Goal: Check status: Check status

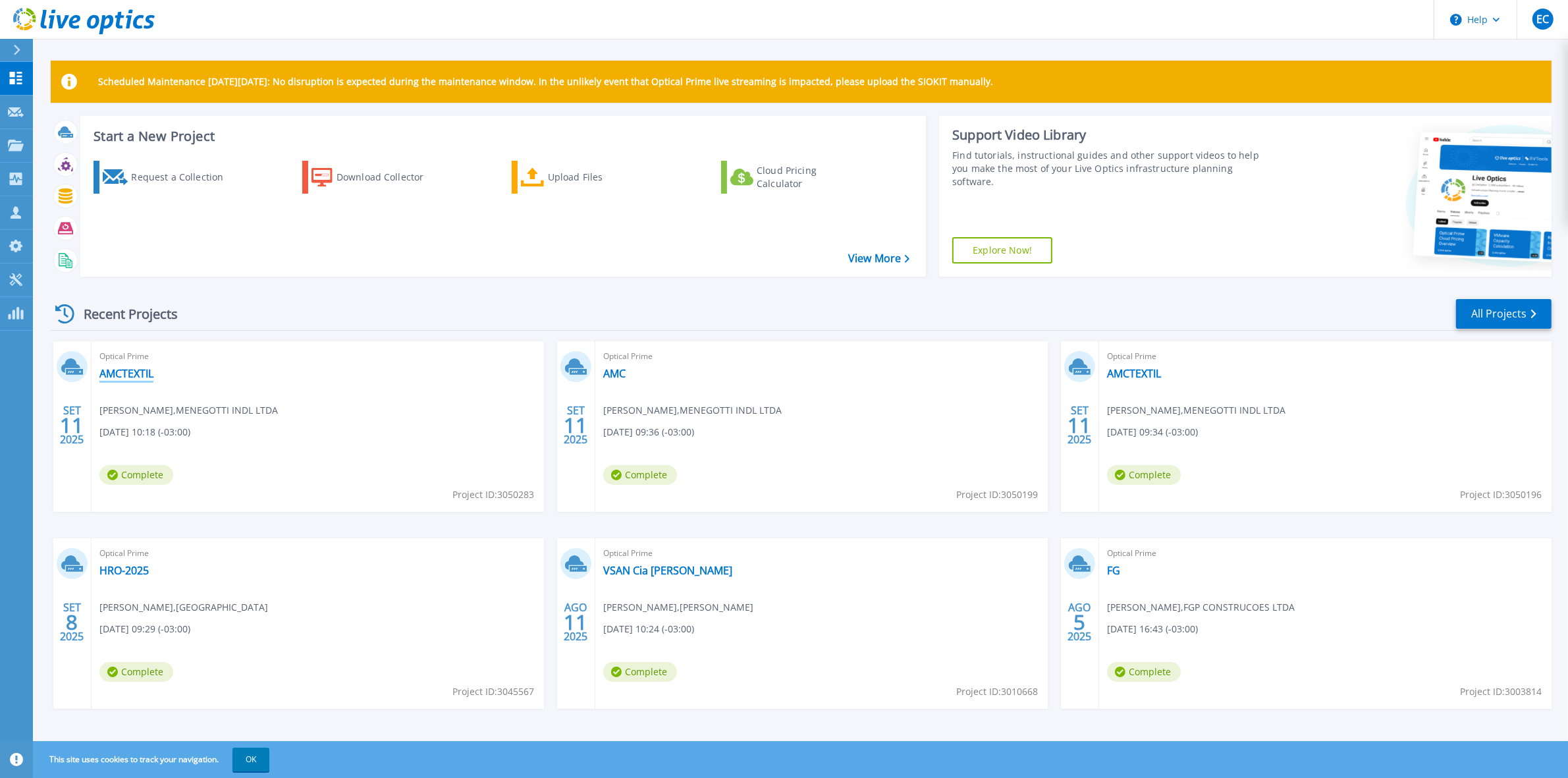
click at [143, 377] on link "AMCTEXTIL" at bounding box center [126, 373] width 54 height 13
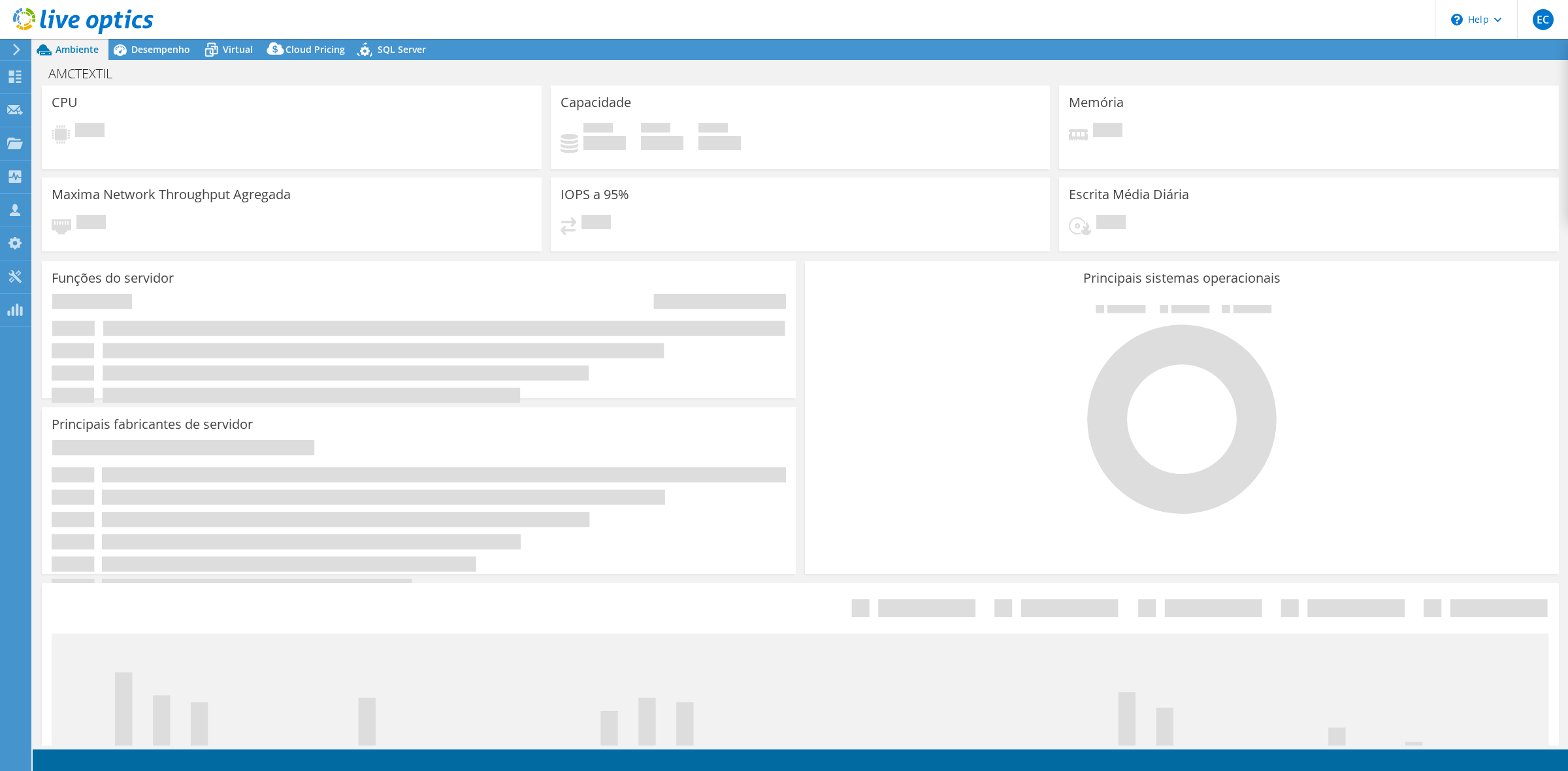
select select "USD"
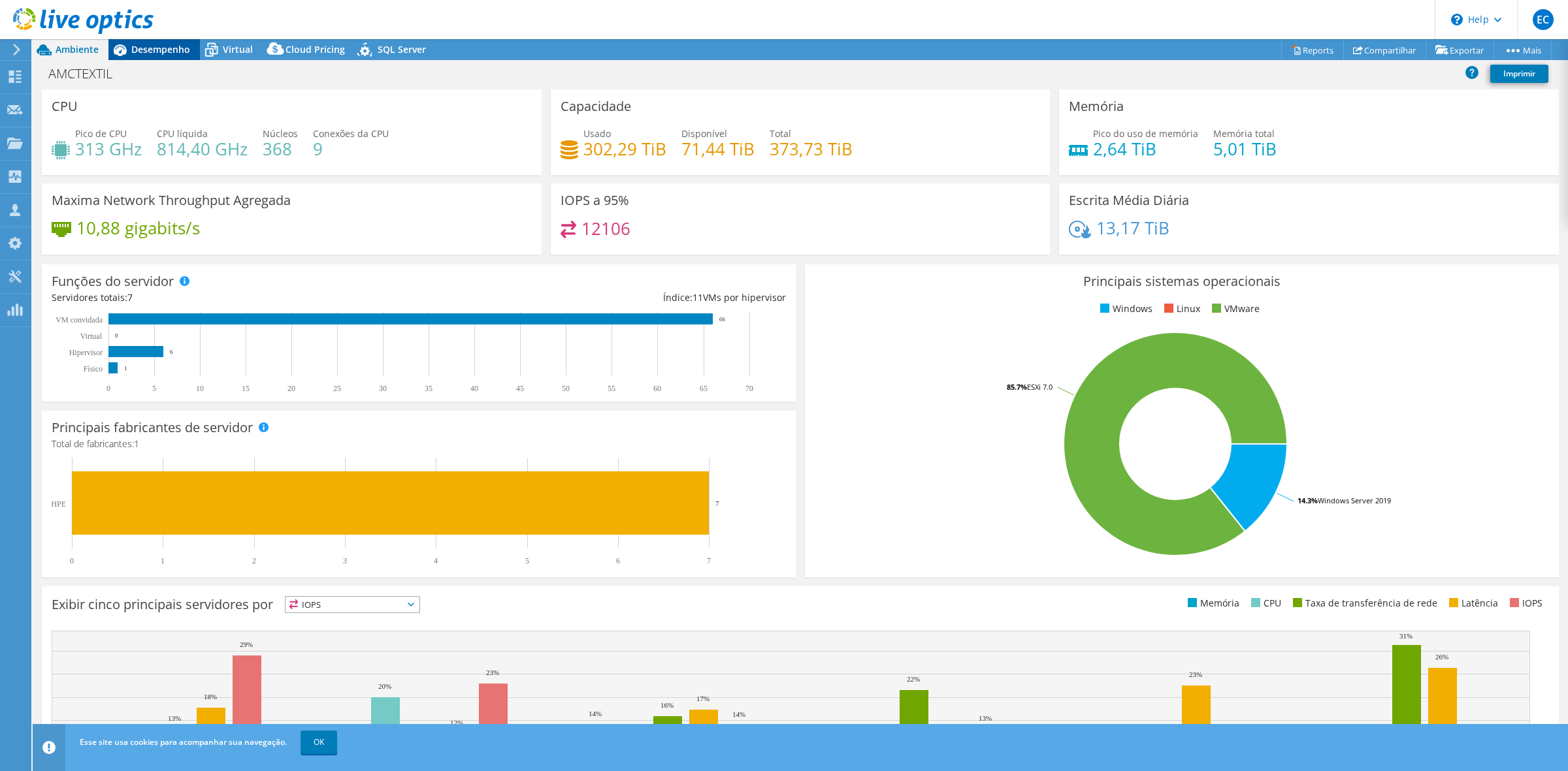
click at [157, 43] on div "Desempenho" at bounding box center [154, 49] width 92 height 21
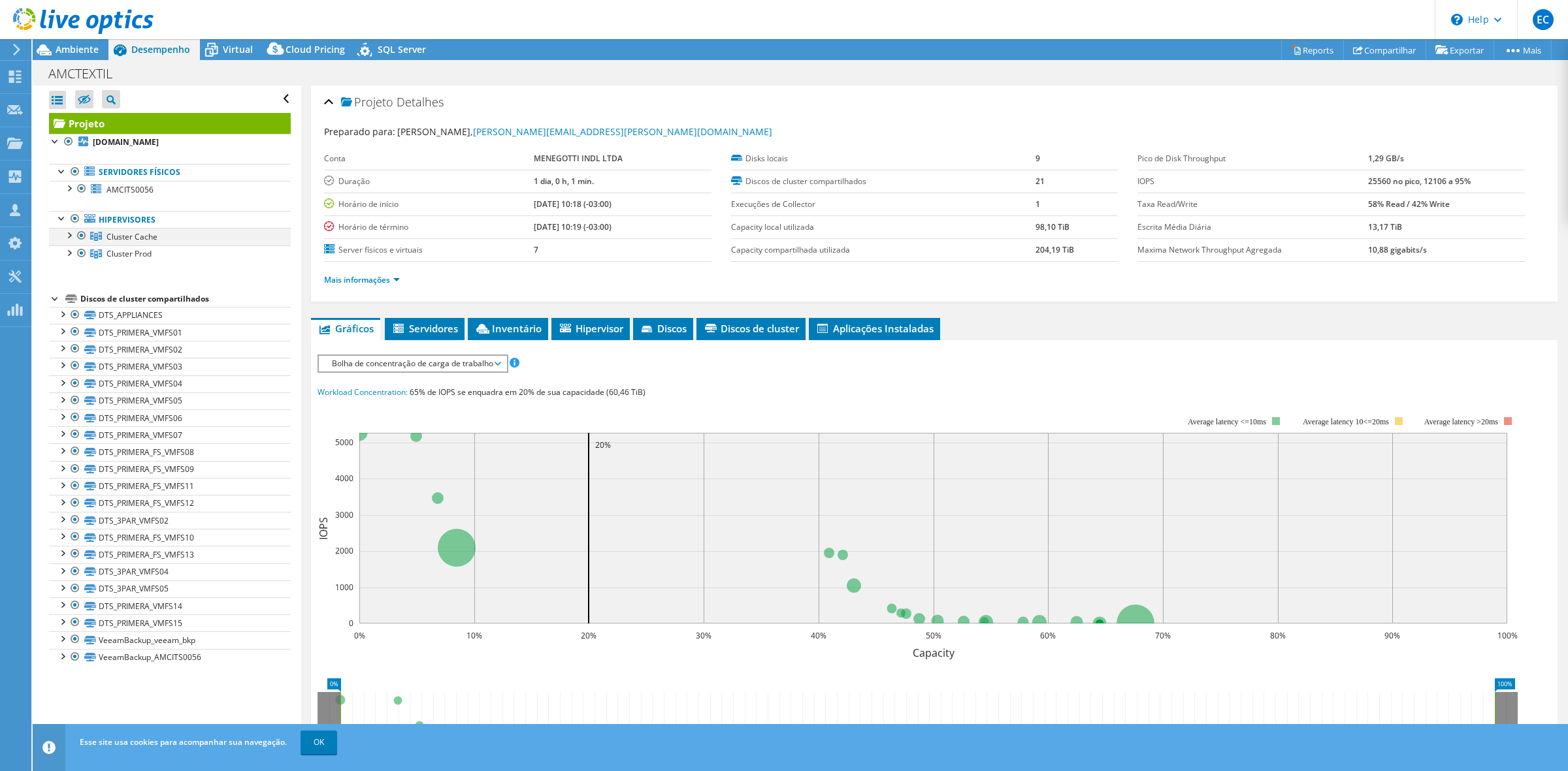
click at [70, 240] on div at bounding box center [68, 234] width 13 height 13
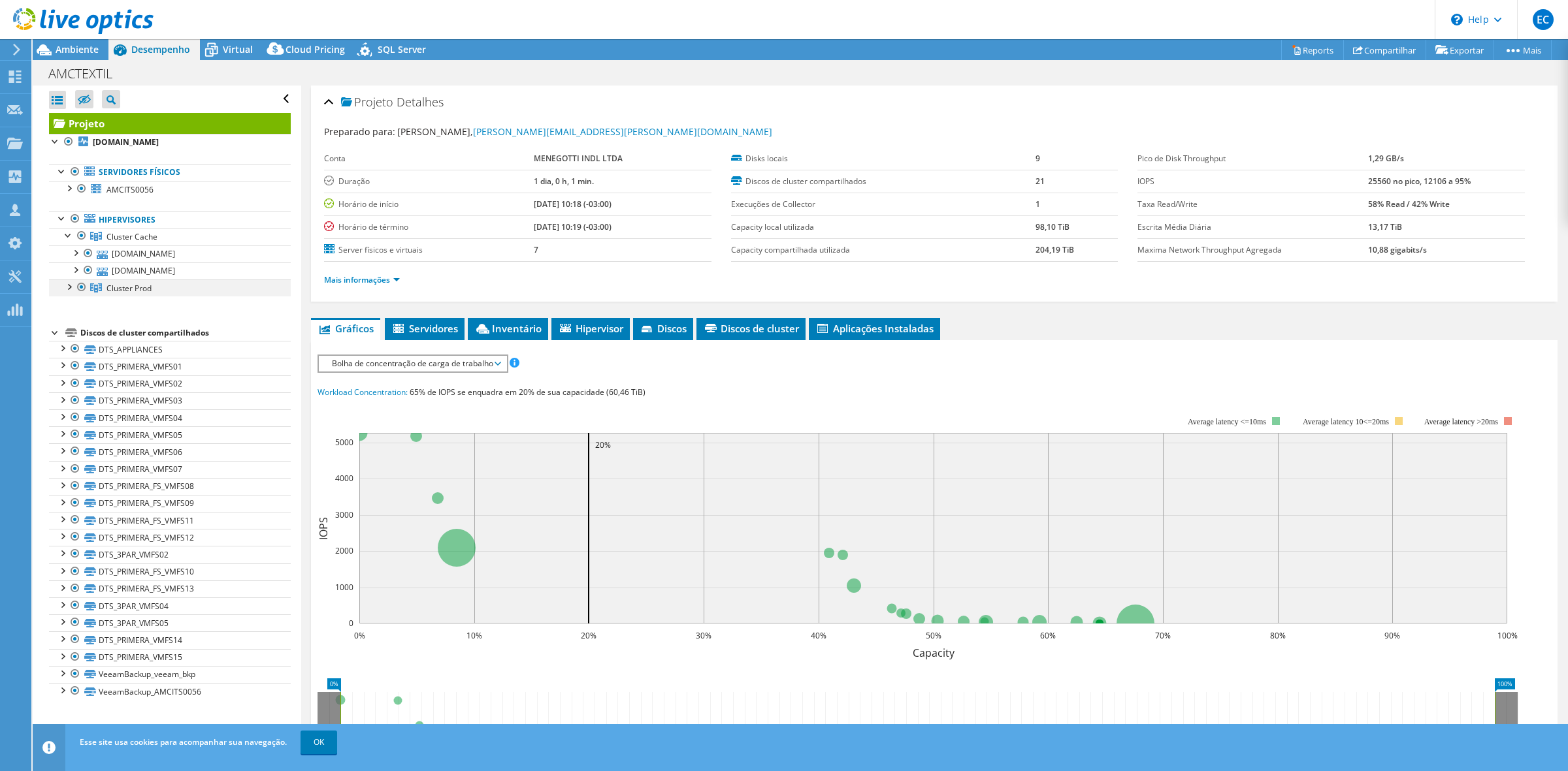
click at [67, 291] on div at bounding box center [68, 285] width 13 height 13
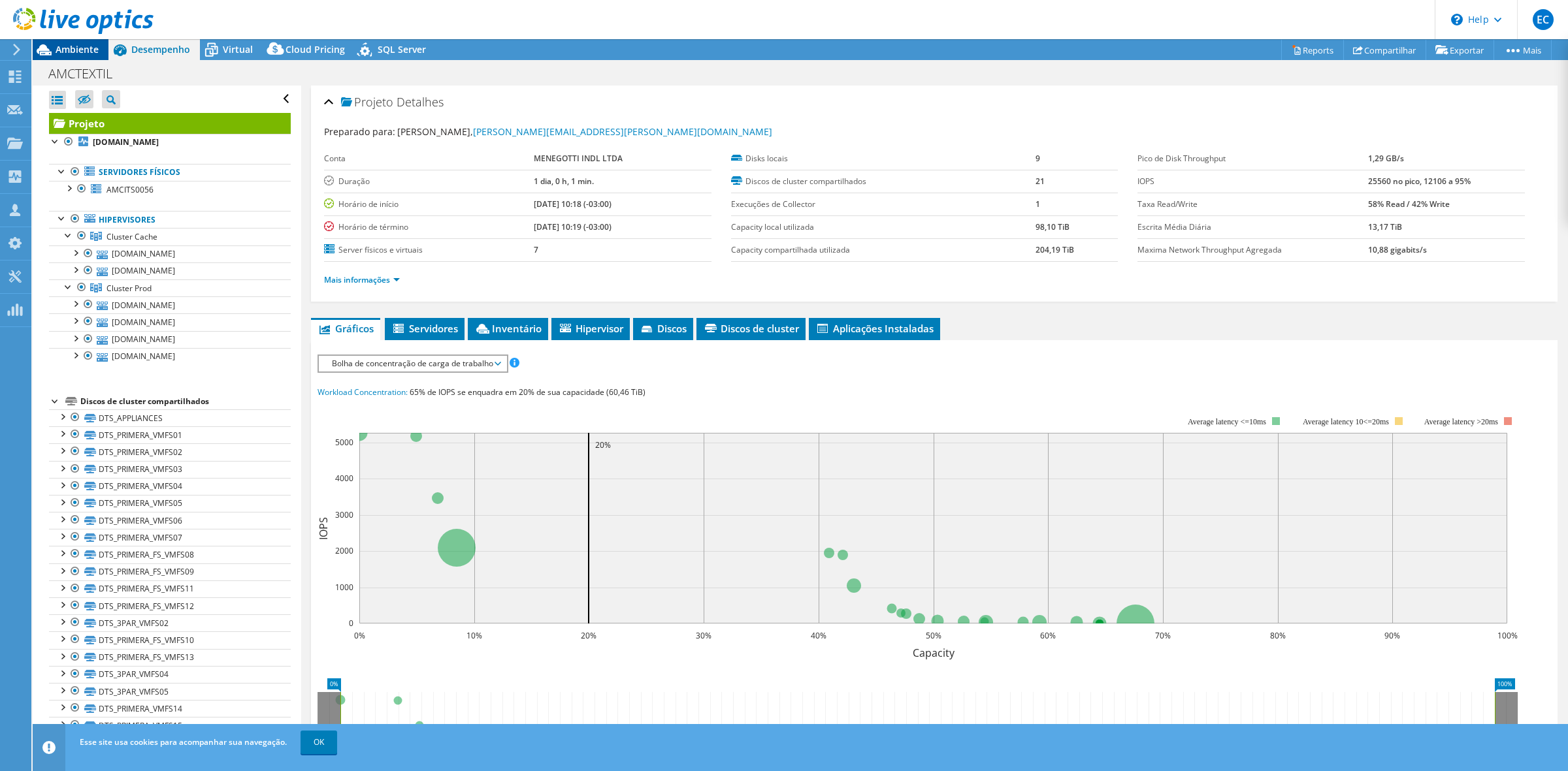
click at [79, 44] on span "Ambiente" at bounding box center [77, 49] width 43 height 12
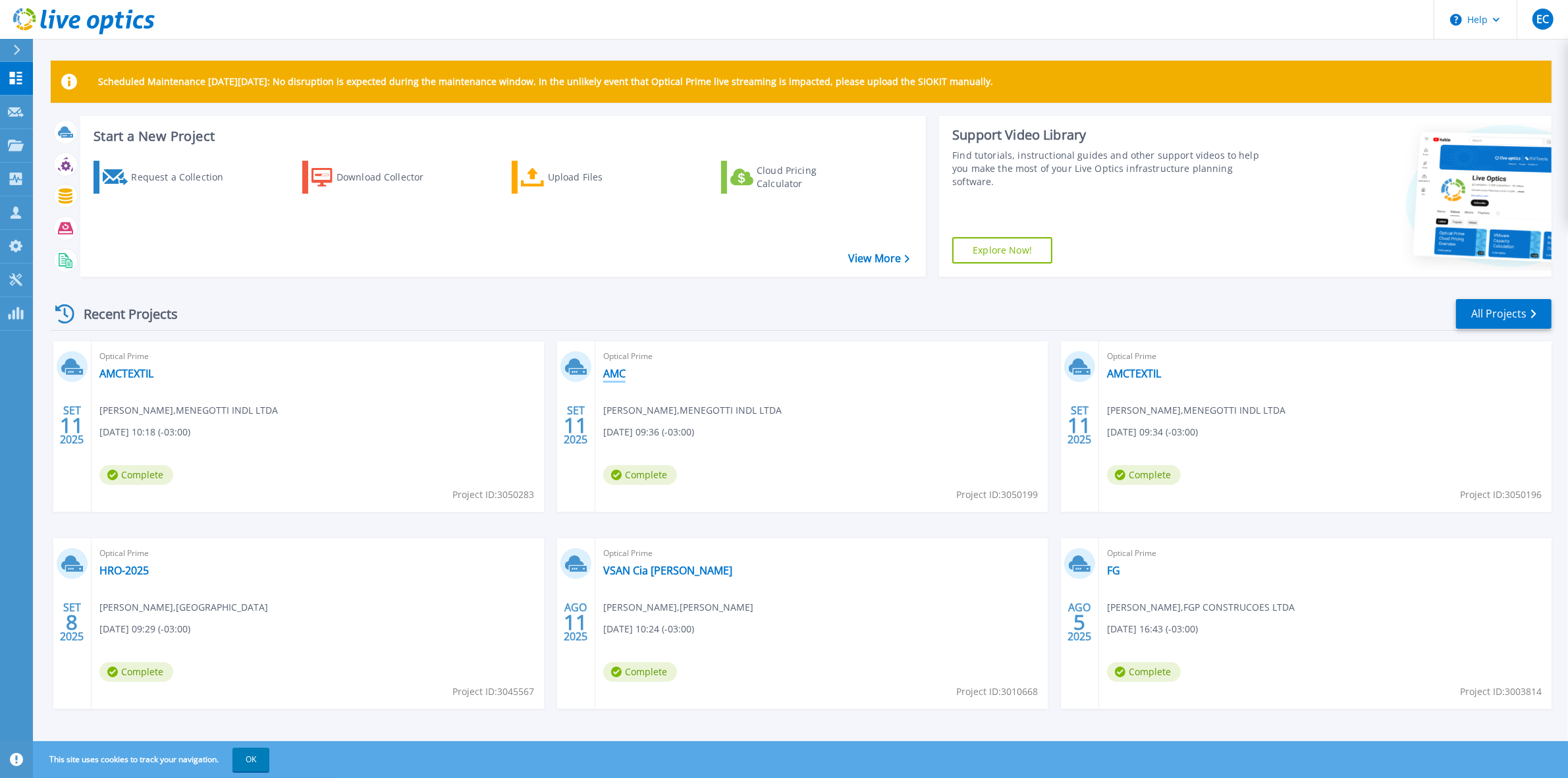
click at [609, 375] on link "AMC" at bounding box center [614, 373] width 23 height 13
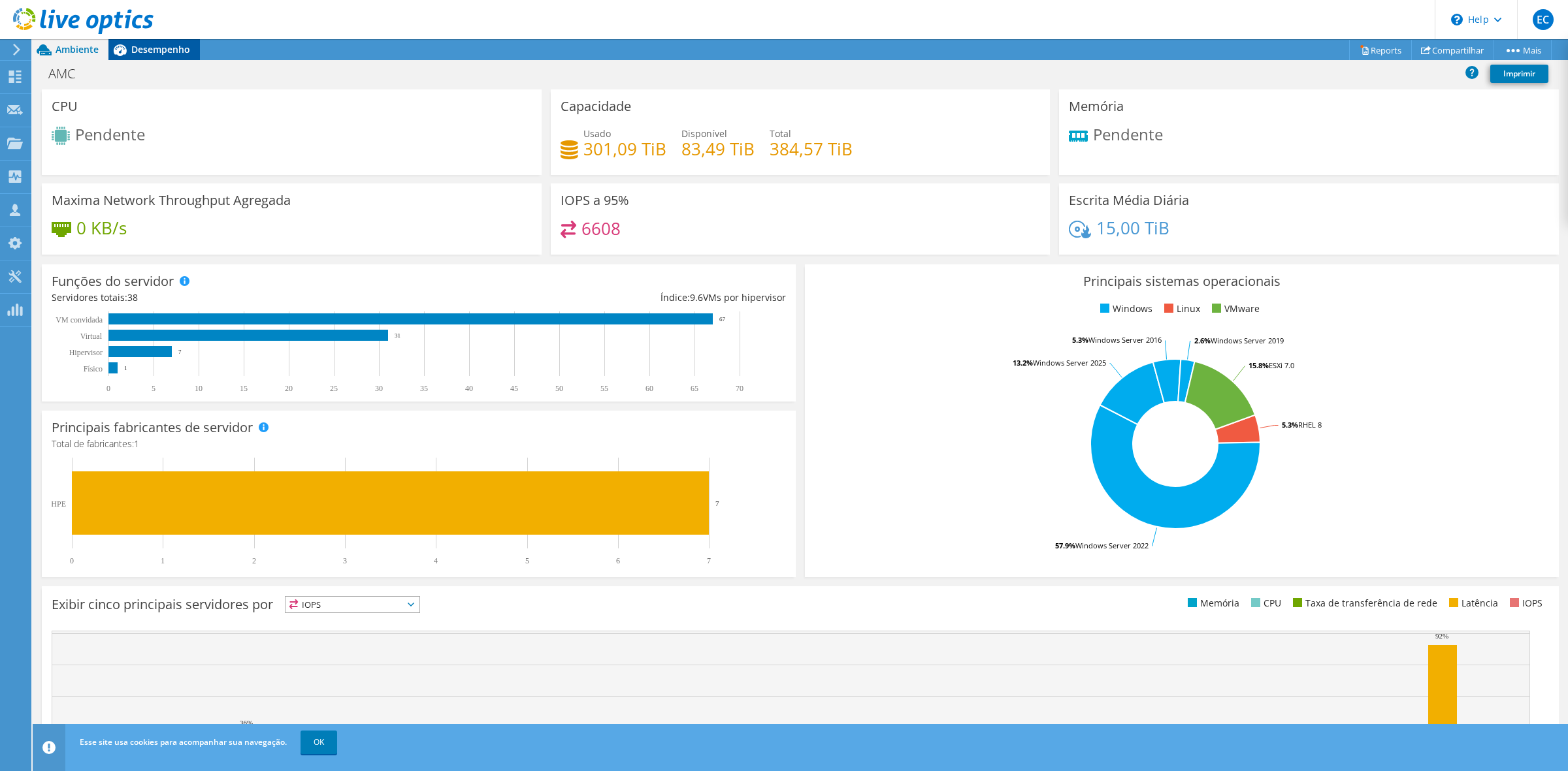
click at [153, 56] on div "Desempenho" at bounding box center [154, 49] width 92 height 21
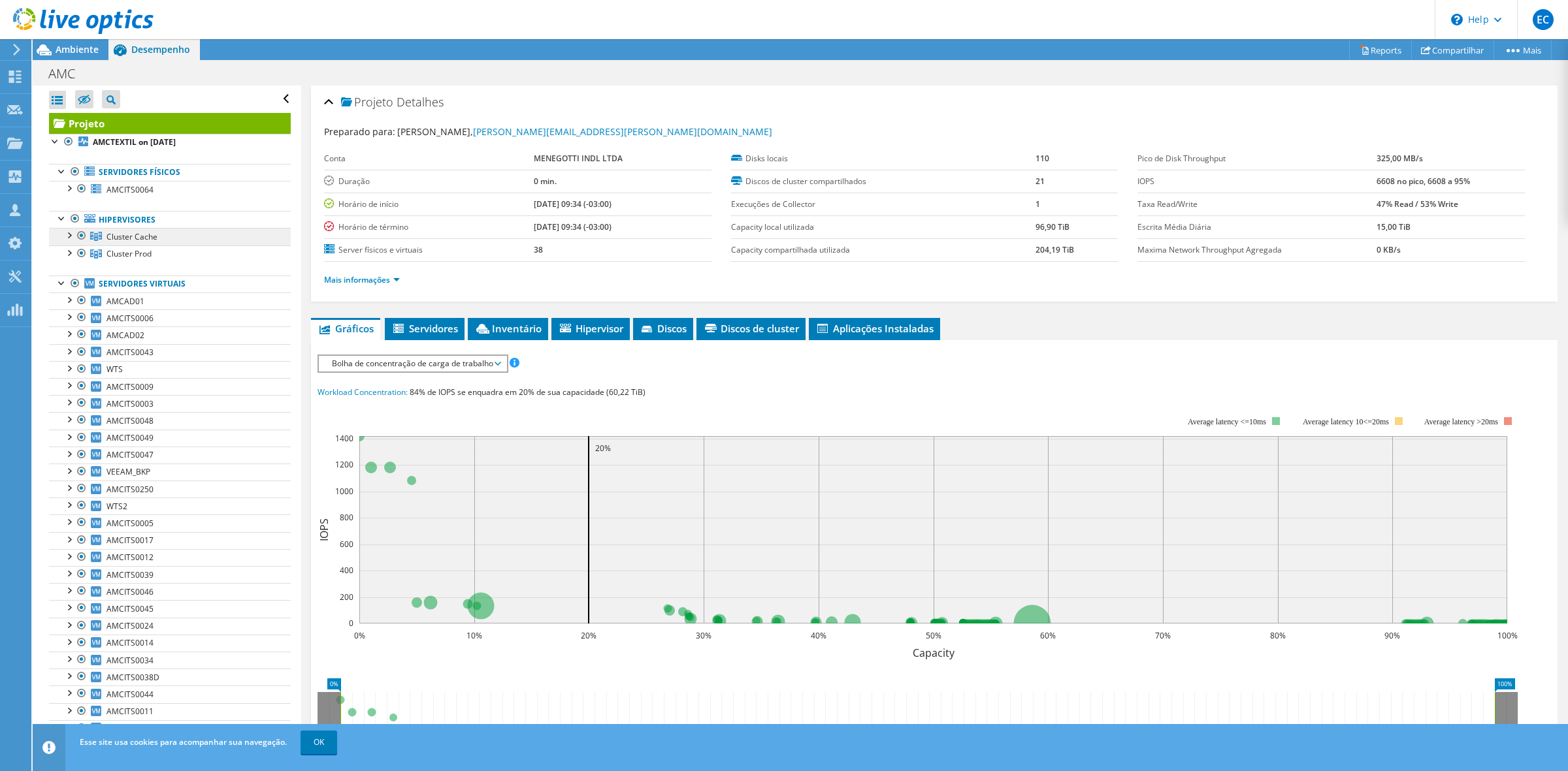
click at [105, 232] on link "Cluster Cache" at bounding box center [169, 236] width 242 height 17
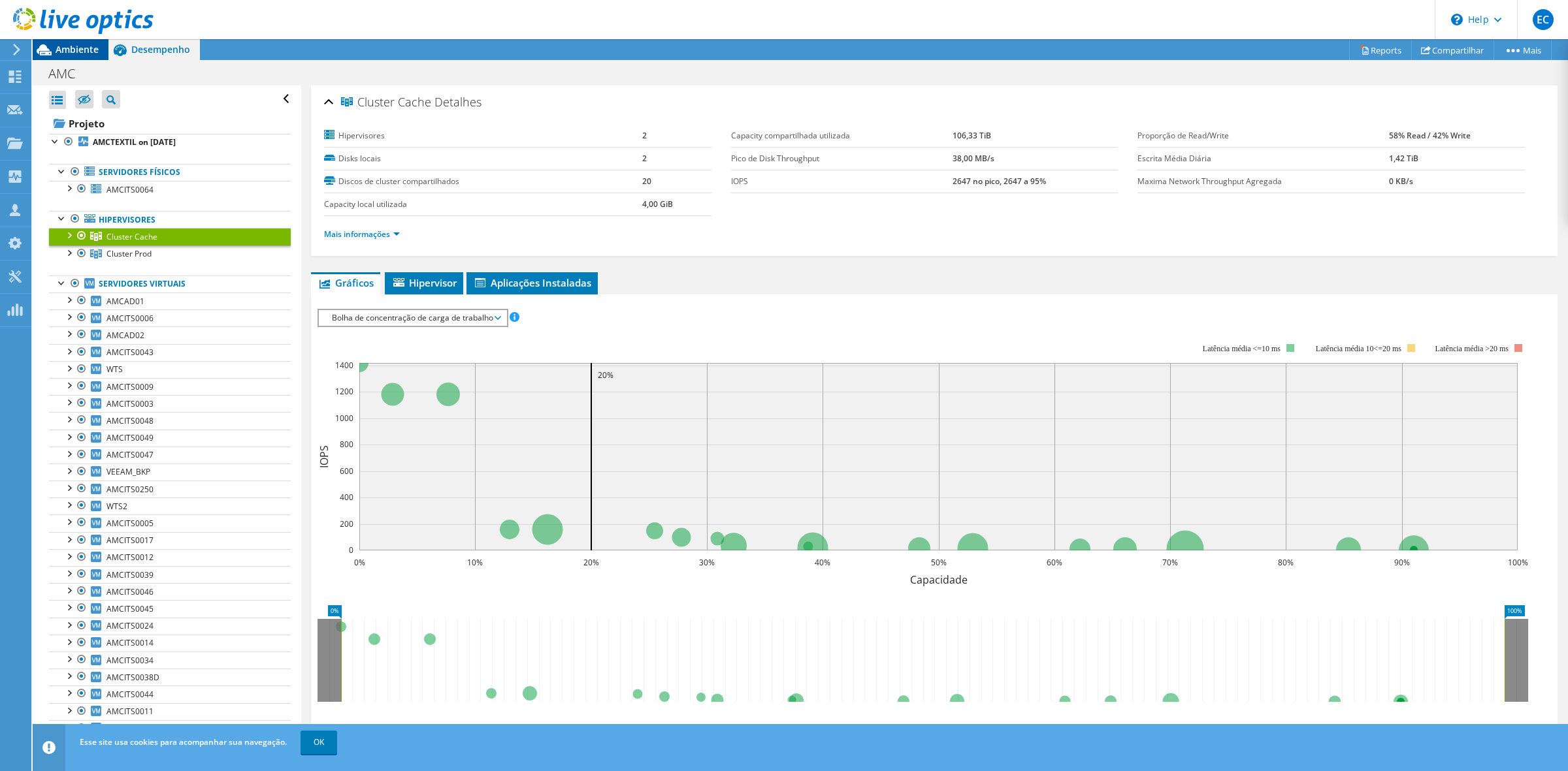
click at [64, 51] on span "Ambiente" at bounding box center [77, 49] width 43 height 12
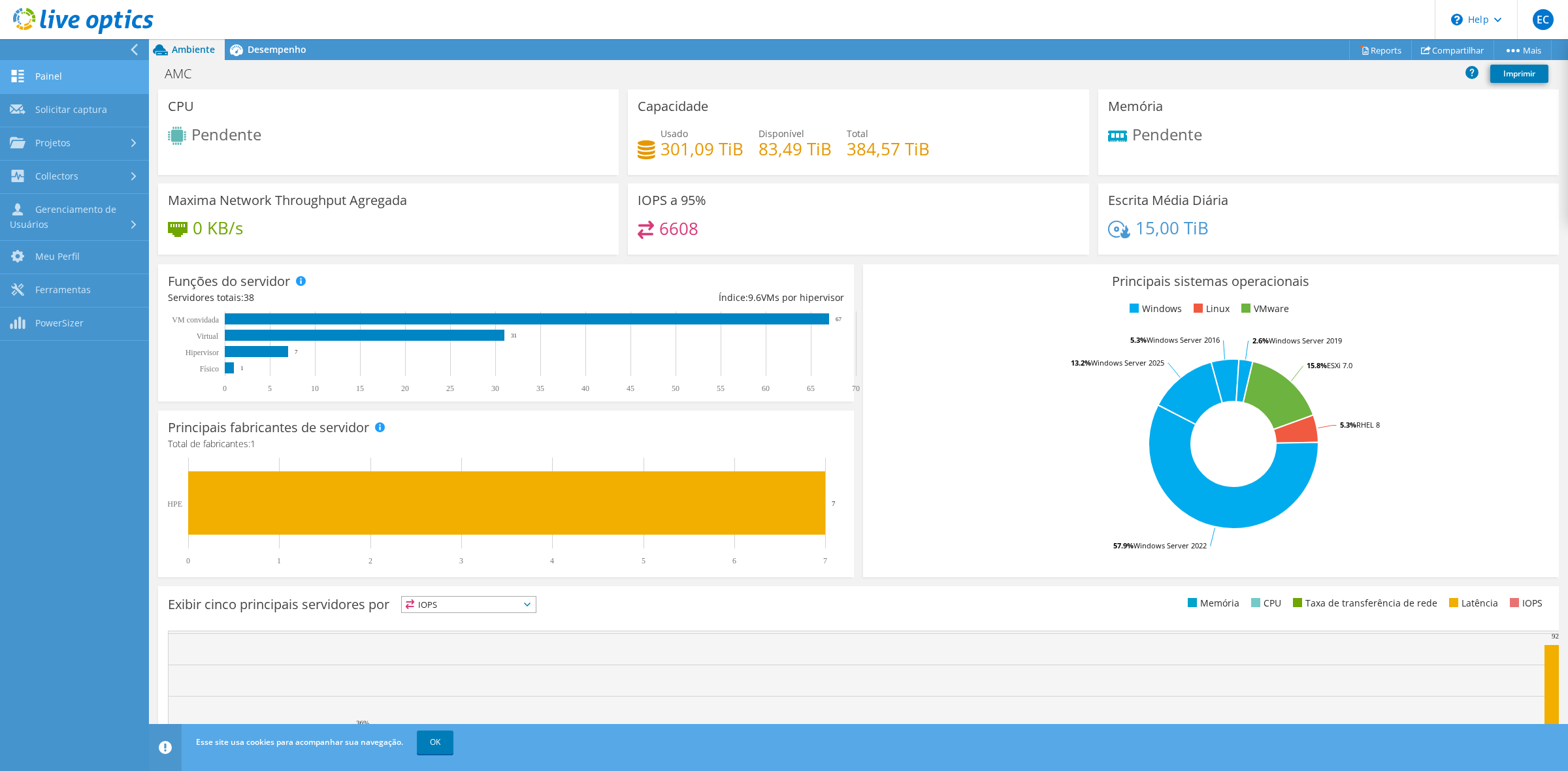
click at [92, 70] on link "Painel" at bounding box center [75, 77] width 149 height 33
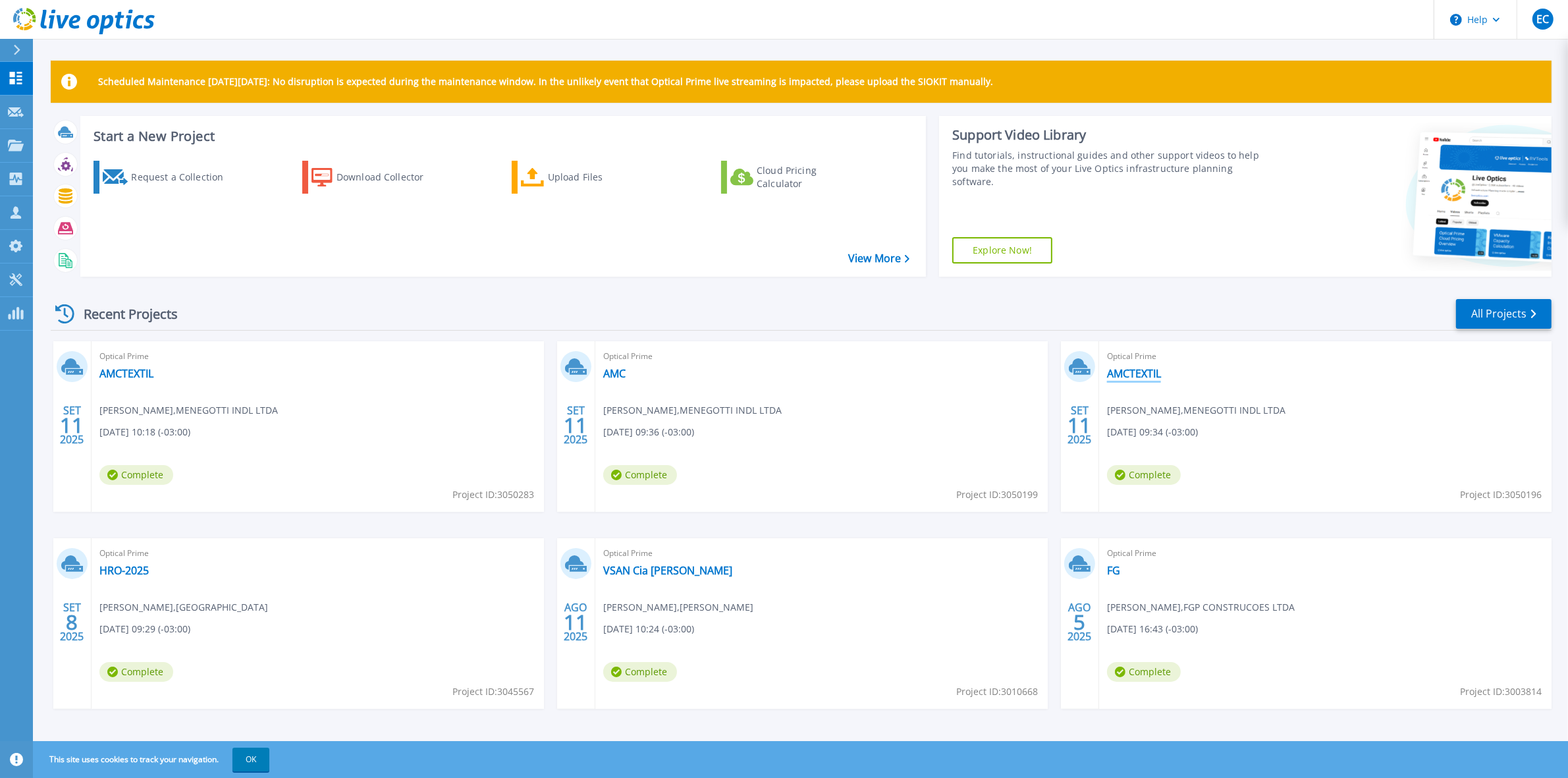
click at [1148, 373] on link "AMCTEXTIL" at bounding box center [1134, 373] width 54 height 13
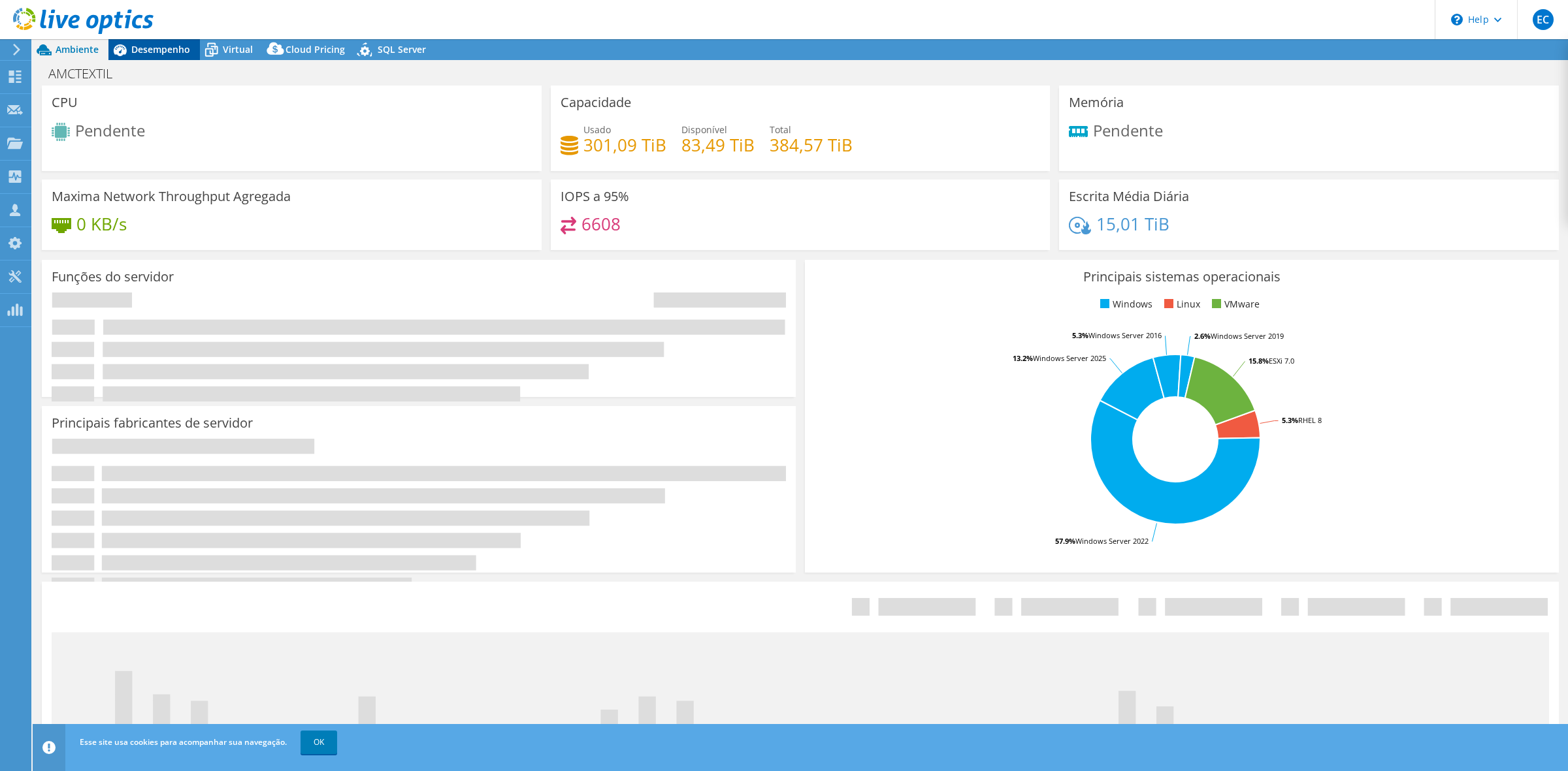
click at [159, 46] on span "Desempenho" at bounding box center [161, 49] width 59 height 12
select select "USD"
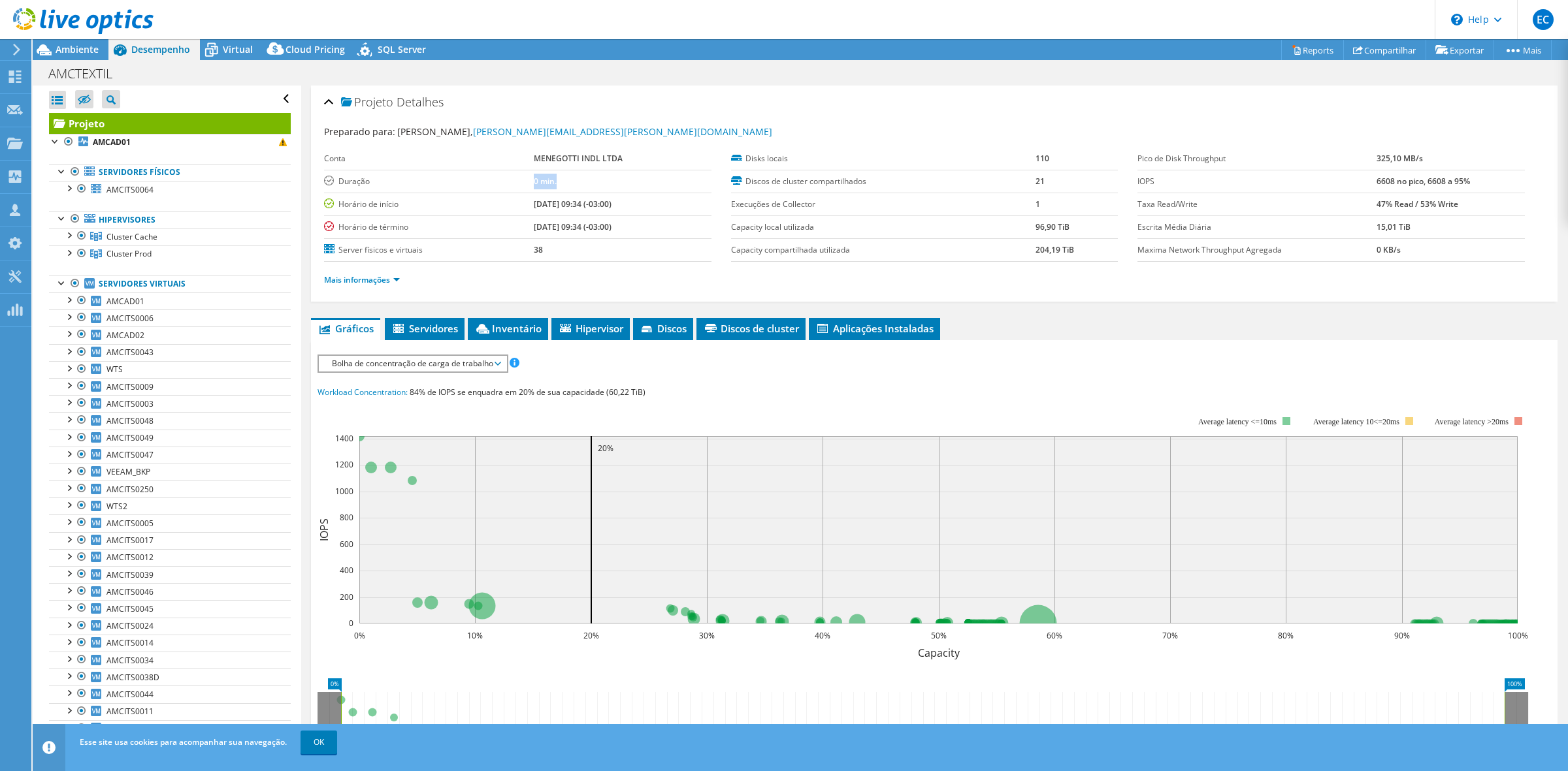
drag, startPoint x: 563, startPoint y: 188, endPoint x: 435, endPoint y: 184, distance: 128.1
click at [446, 189] on tr "Duração 0 min." at bounding box center [517, 182] width 387 height 23
click at [62, 47] on span "Ambiente" at bounding box center [77, 49] width 43 height 12
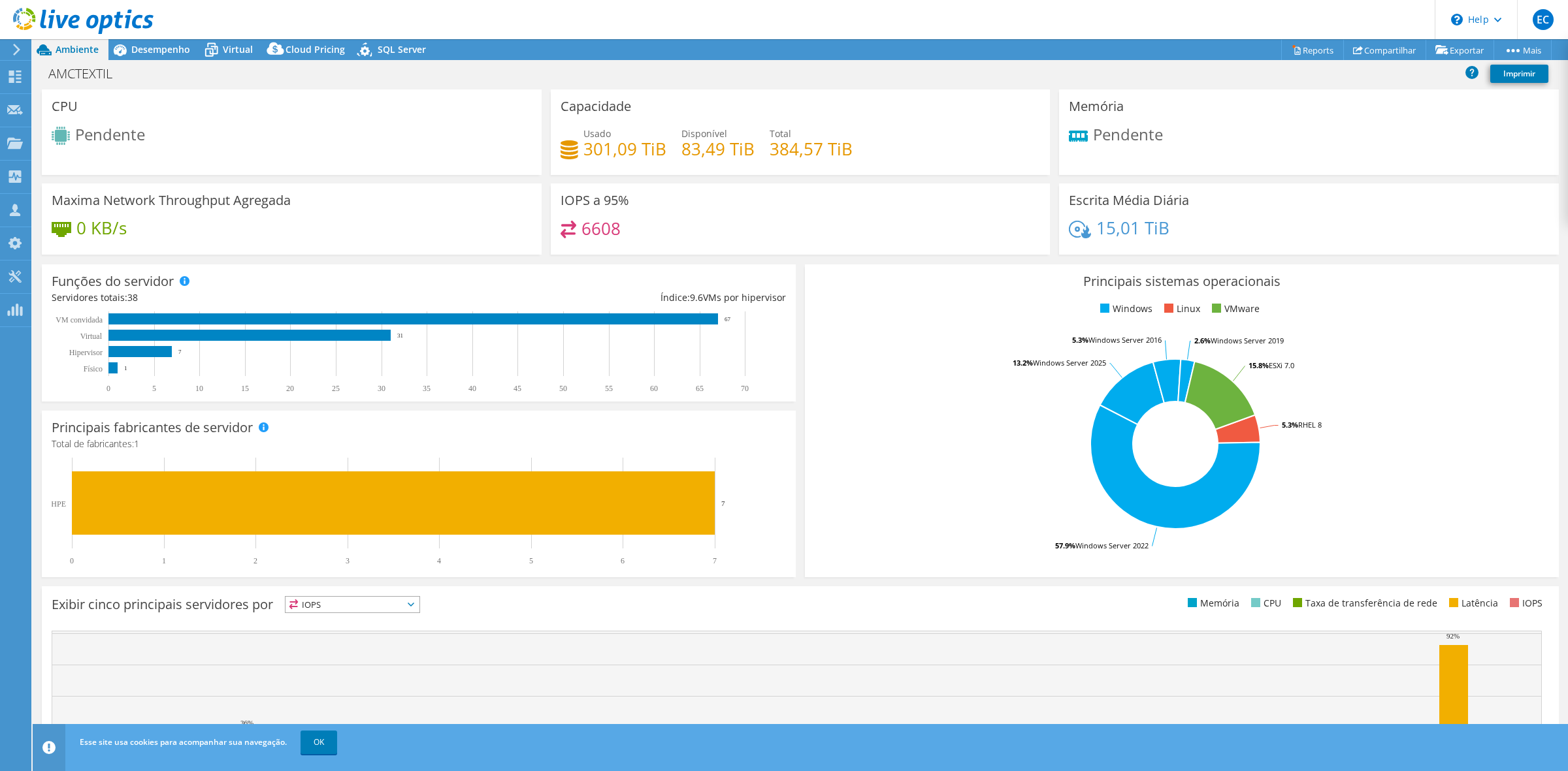
click at [12, 49] on icon at bounding box center [16, 49] width 9 height 12
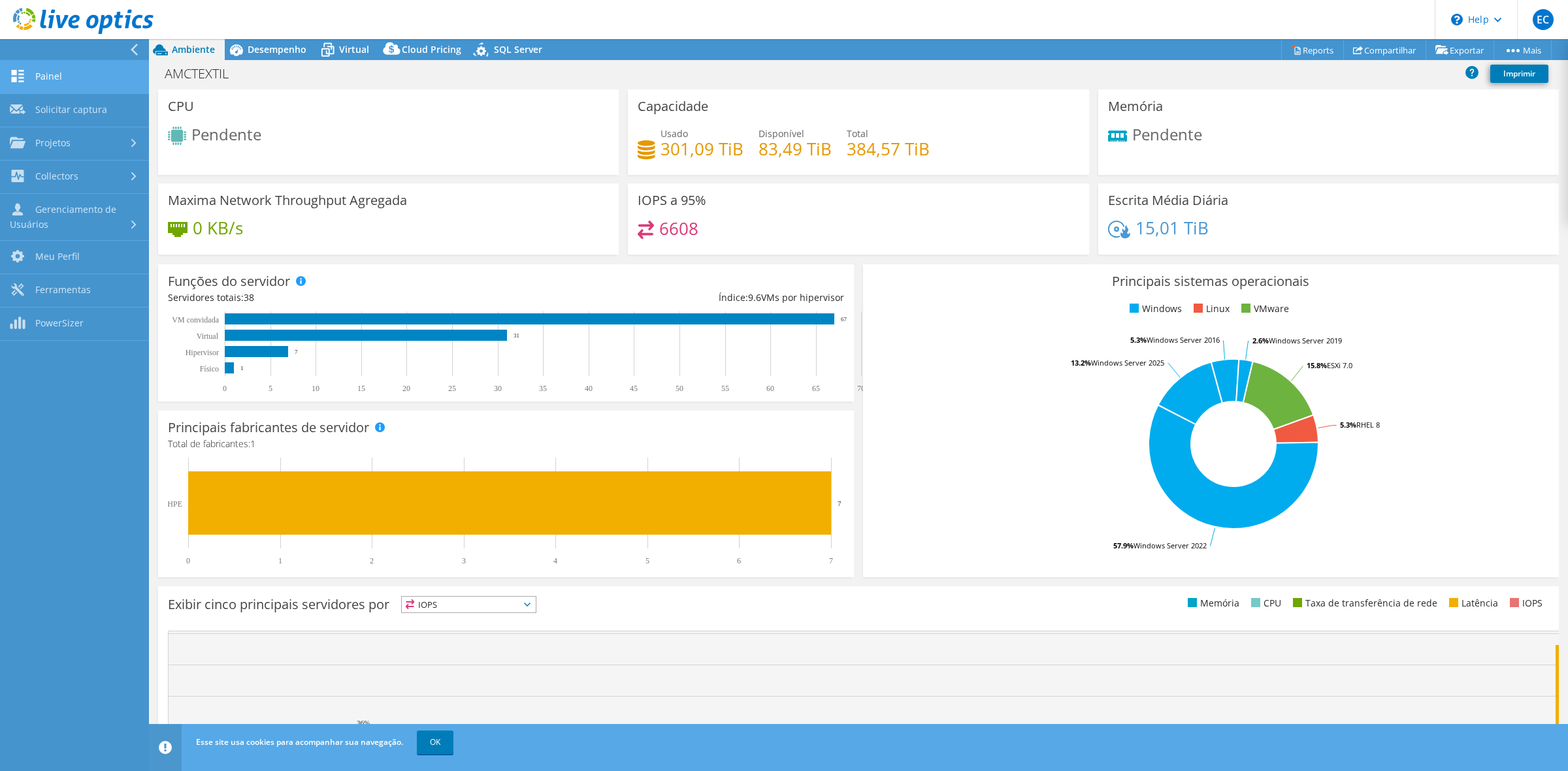
click at [56, 81] on link "Painel" at bounding box center [75, 77] width 149 height 33
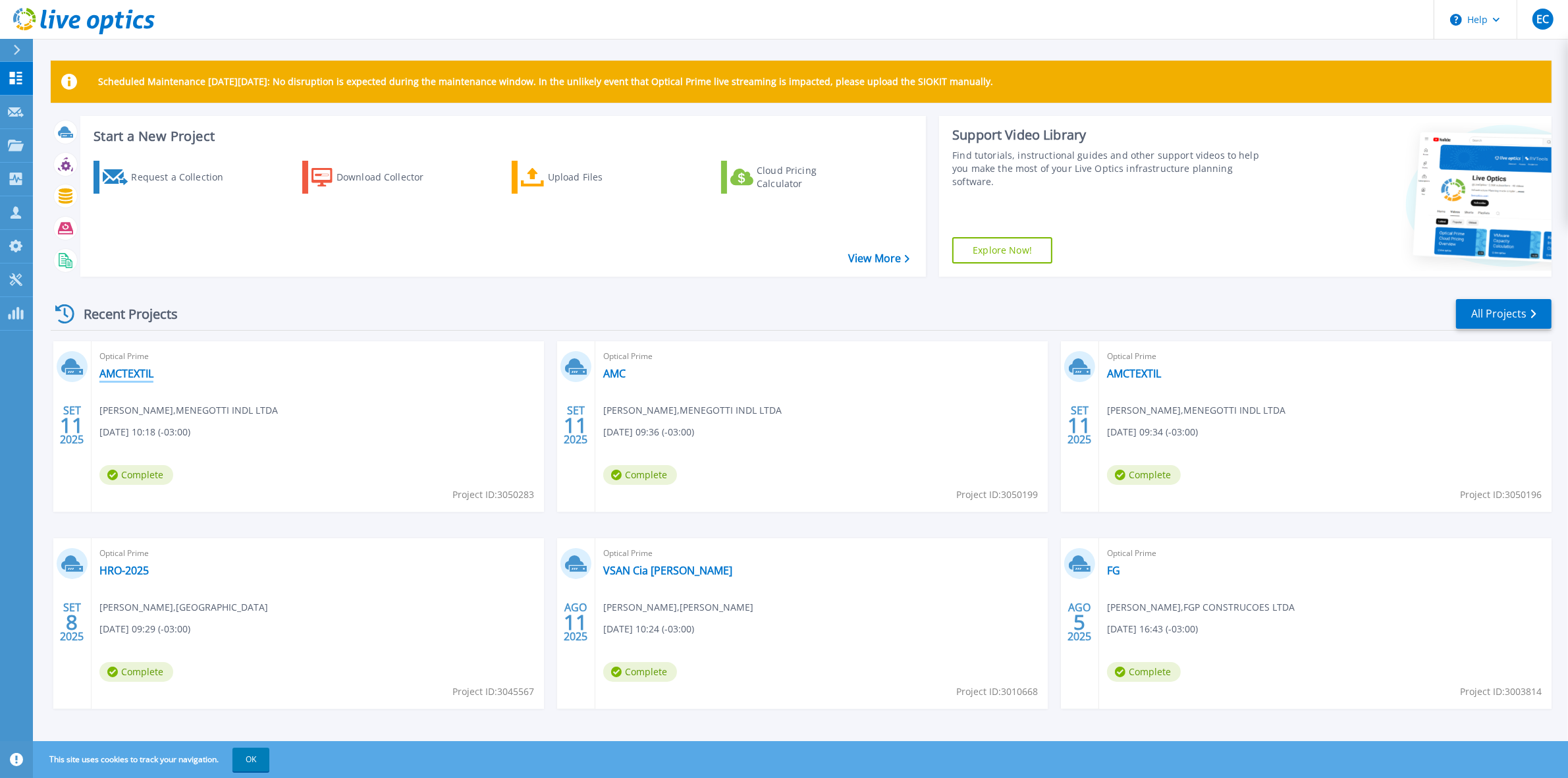
click at [133, 371] on link "AMCTEXTIL" at bounding box center [126, 373] width 54 height 13
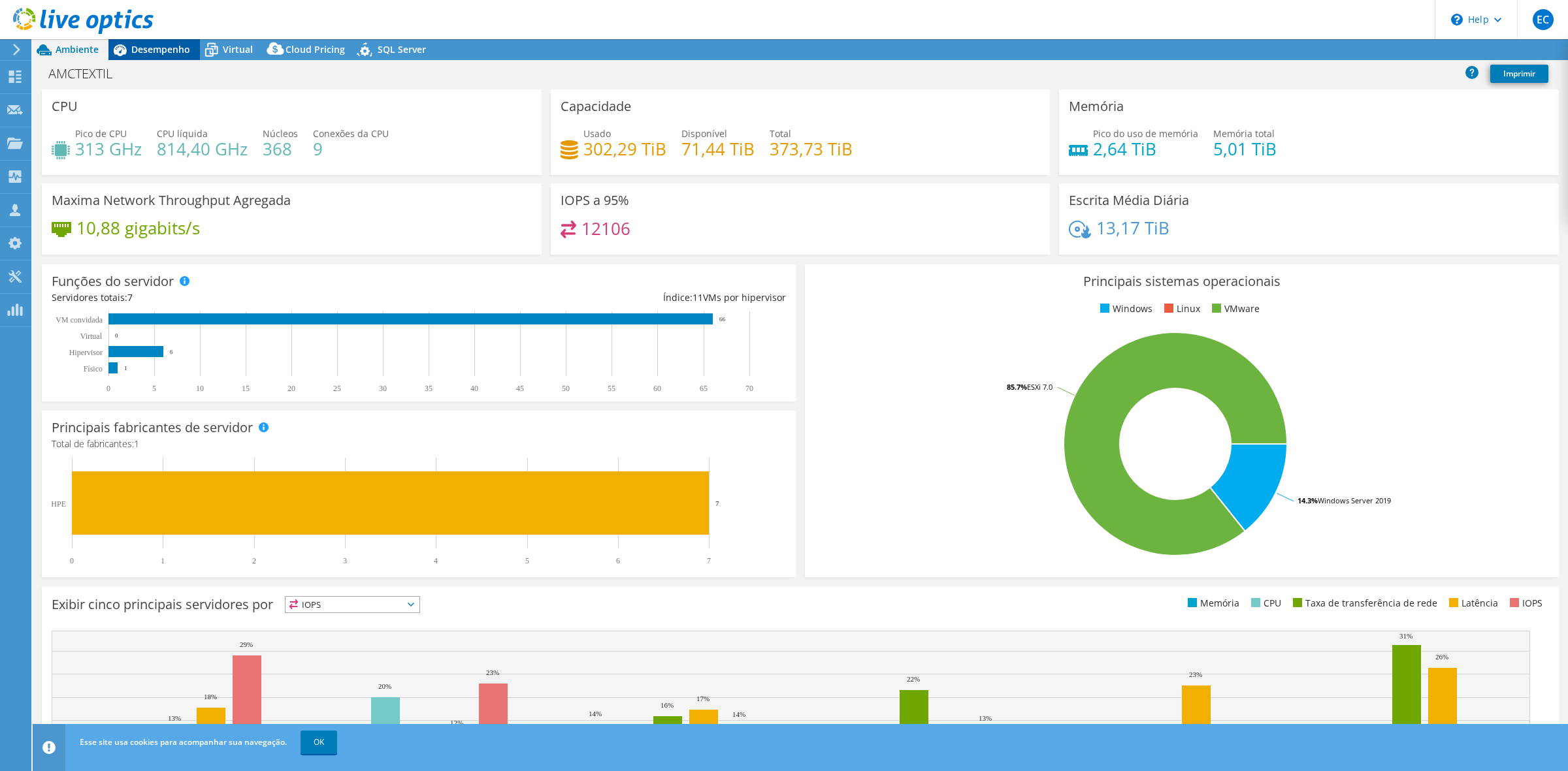
click at [161, 46] on span "Desempenho" at bounding box center [161, 49] width 59 height 12
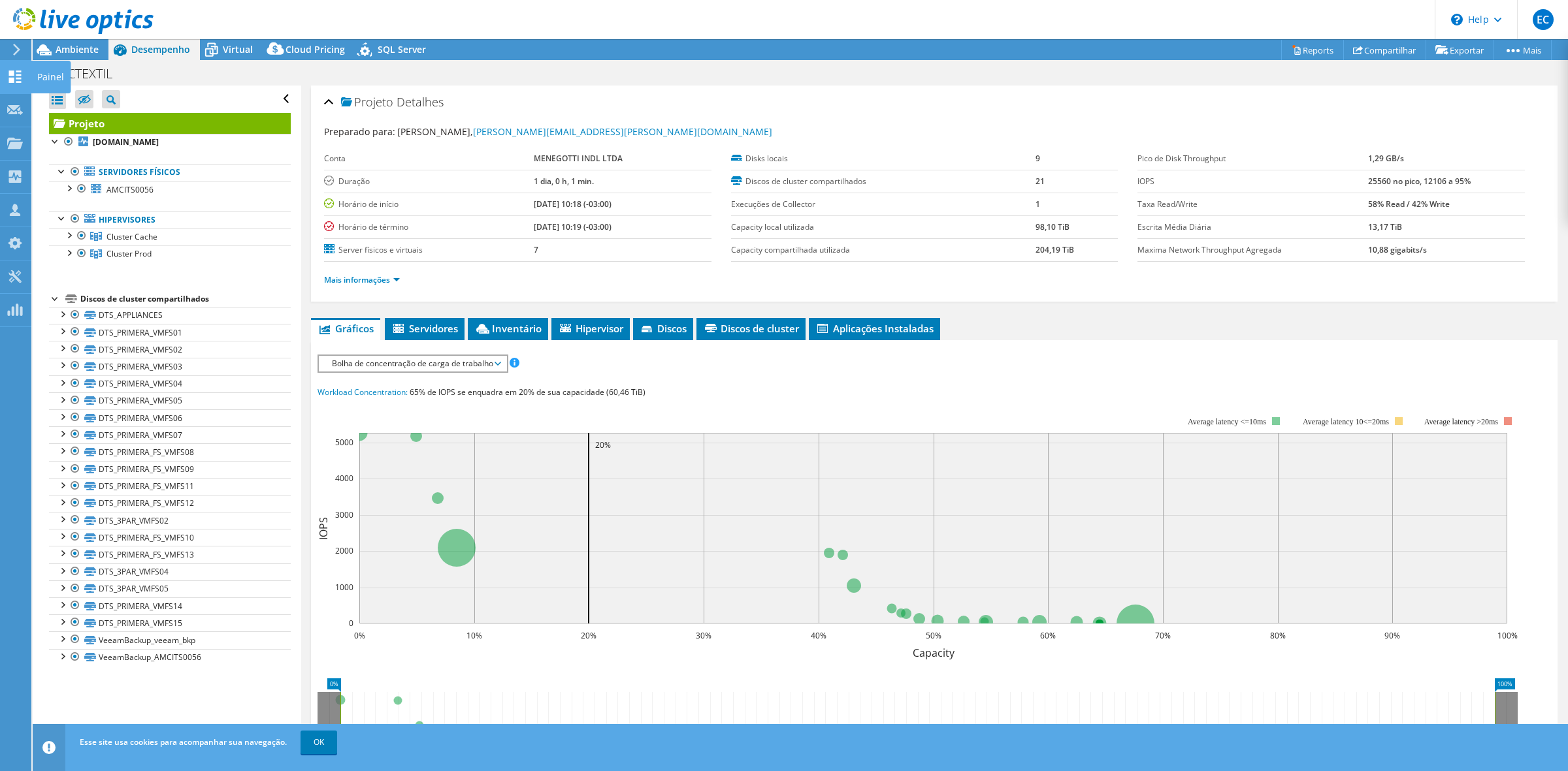
click at [20, 73] on icon at bounding box center [15, 77] width 16 height 12
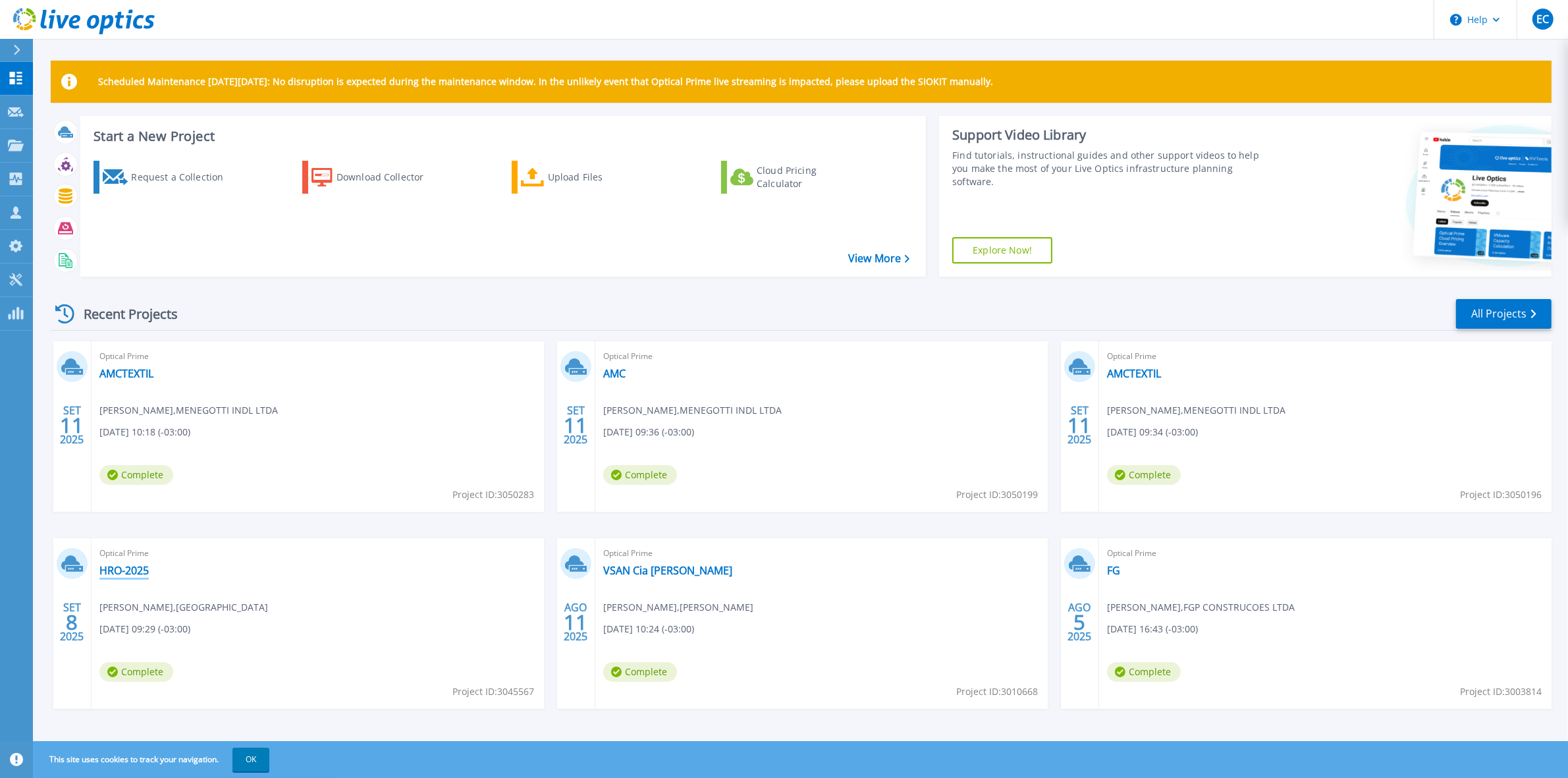
click at [132, 569] on link "HRO-2025" at bounding box center [124, 570] width 49 height 13
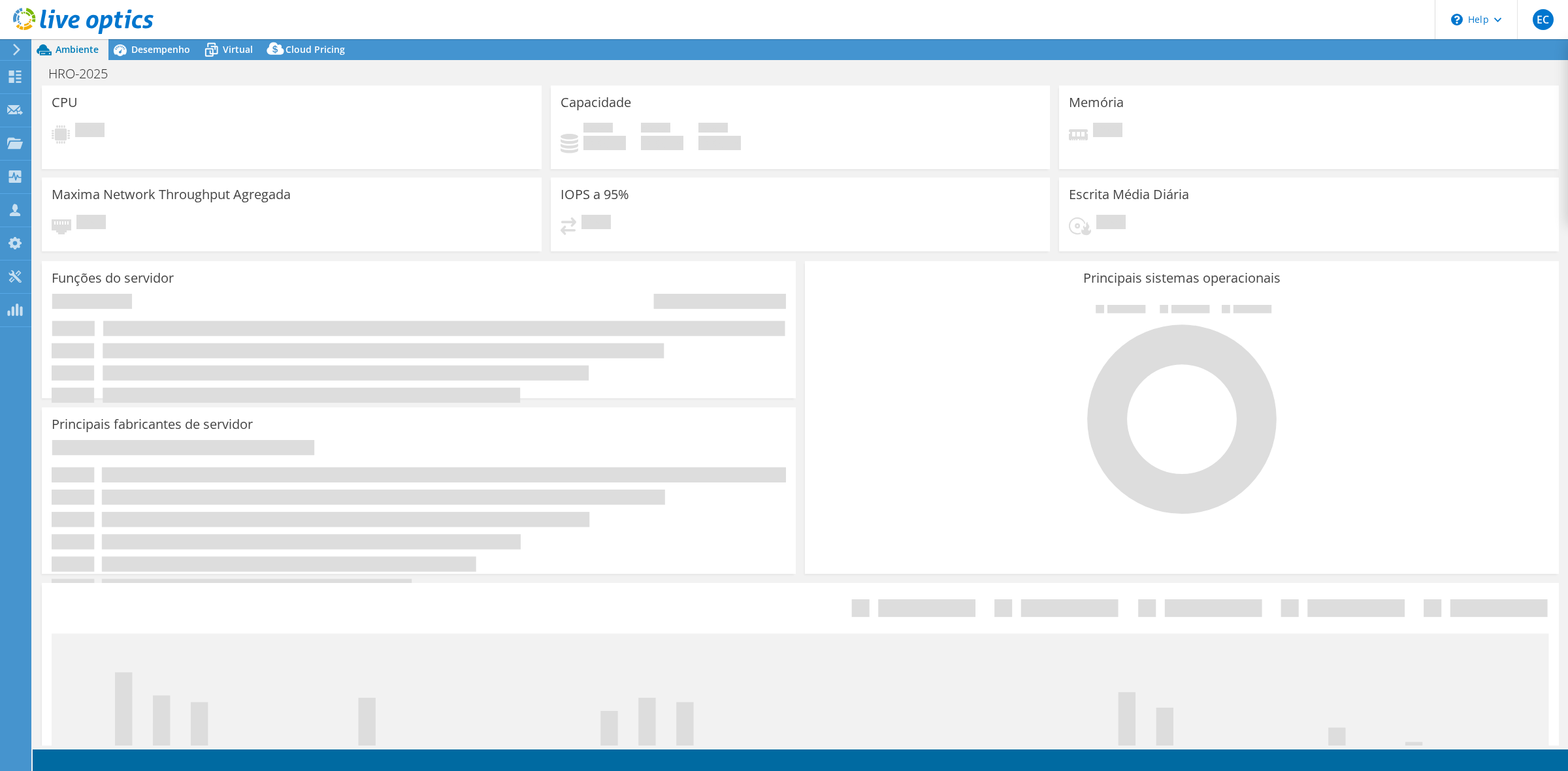
select select "USD"
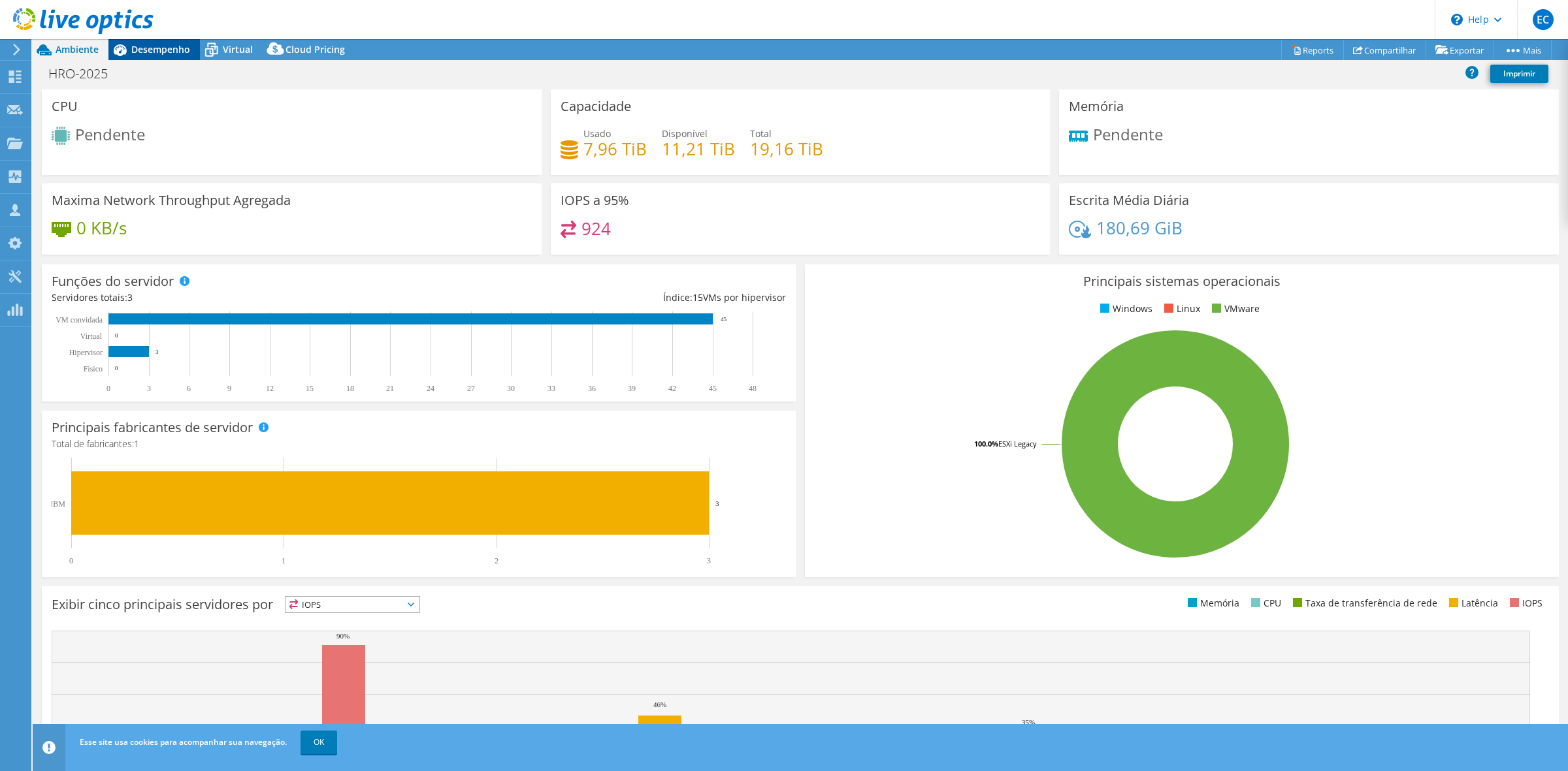
click at [178, 54] on span "Desempenho" at bounding box center [161, 49] width 59 height 12
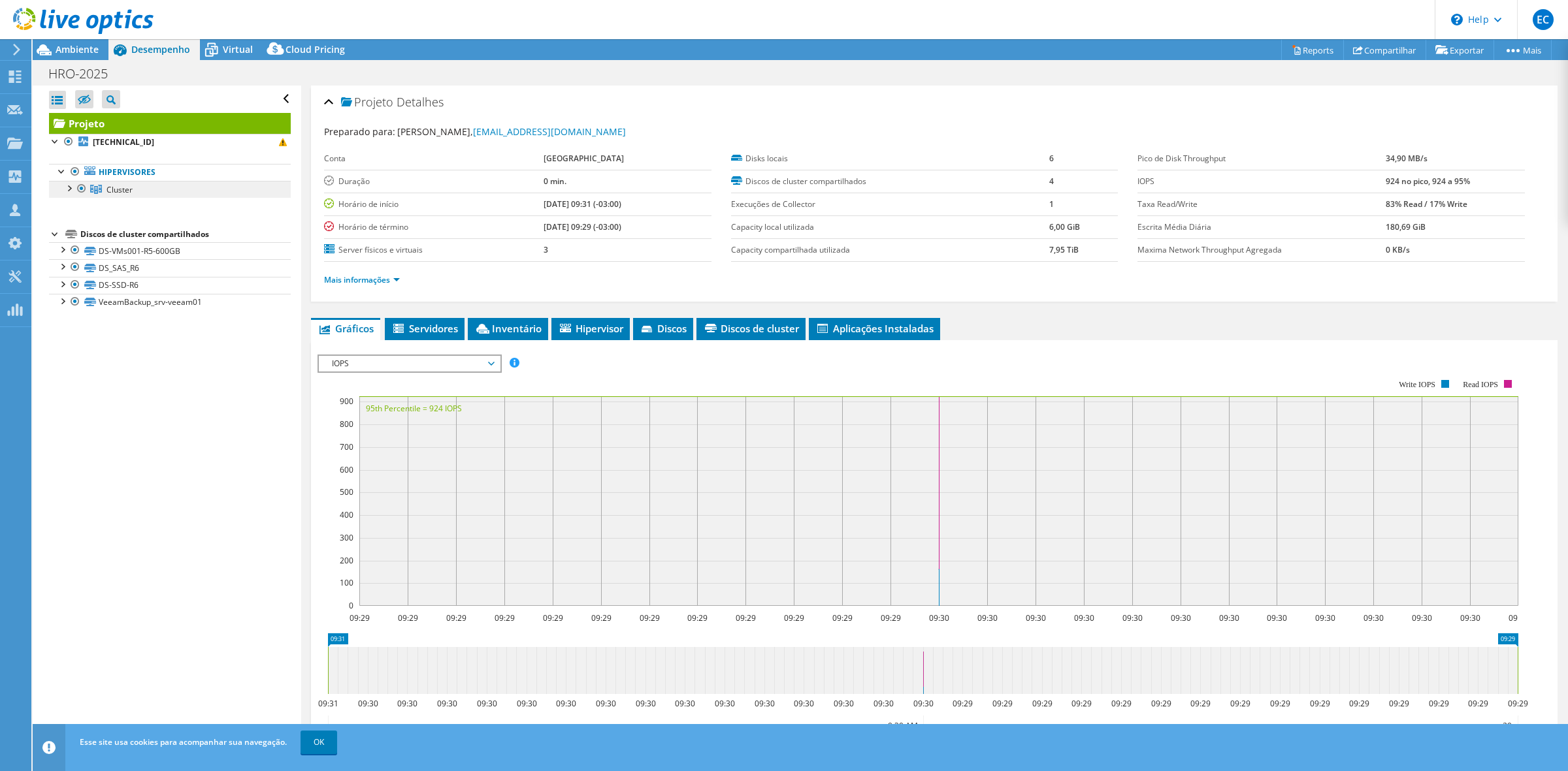
click at [118, 192] on span "Cluster" at bounding box center [119, 190] width 26 height 11
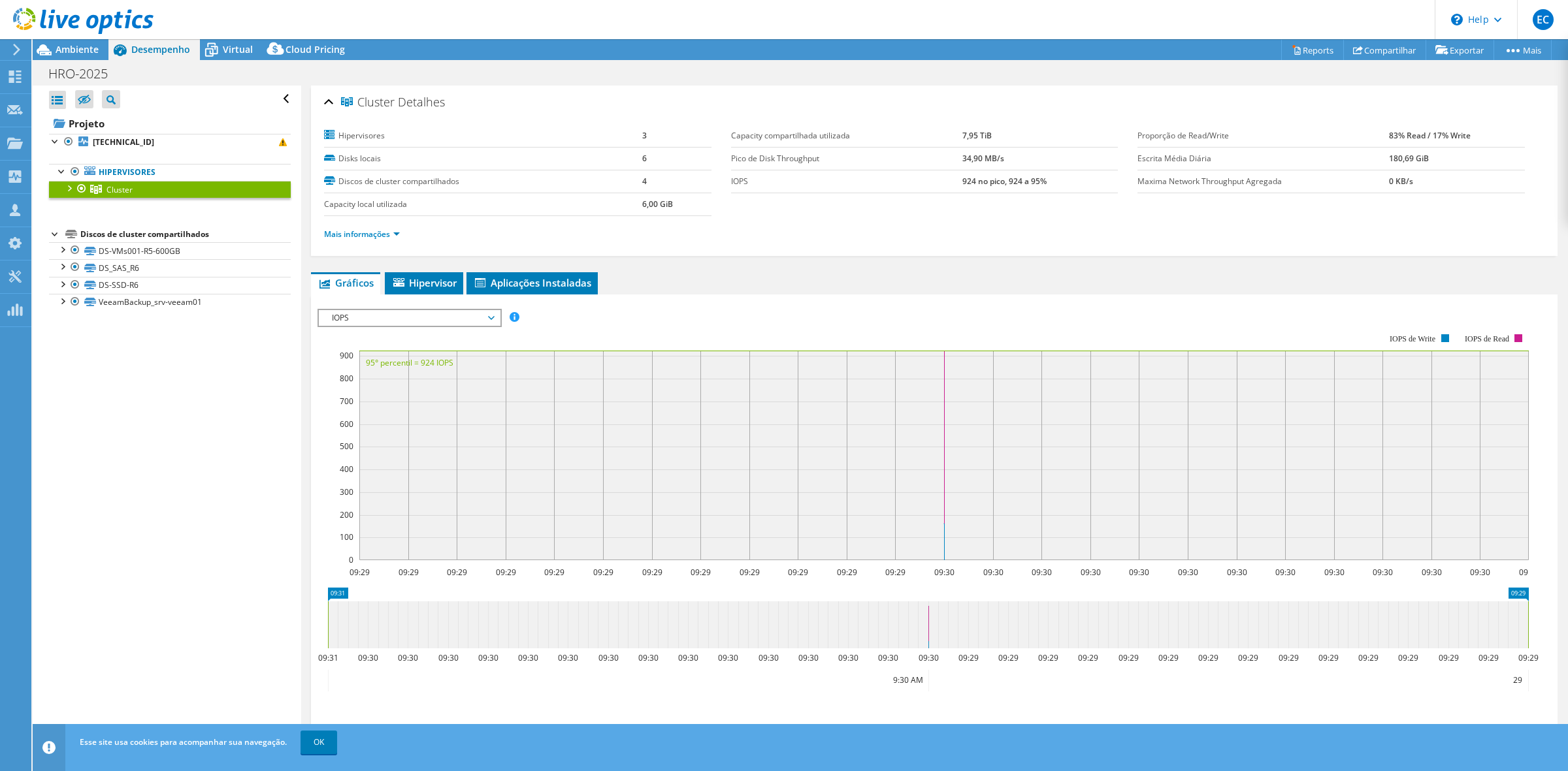
click at [66, 190] on div at bounding box center [68, 187] width 13 height 13
click at [53, 47] on icon at bounding box center [44, 50] width 23 height 23
